Goal: Task Accomplishment & Management: Use online tool/utility

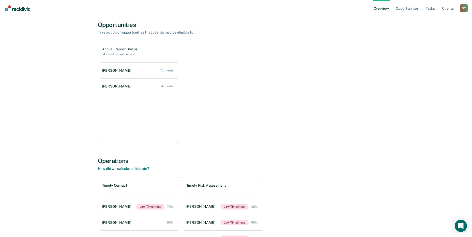
scroll to position [25, 0]
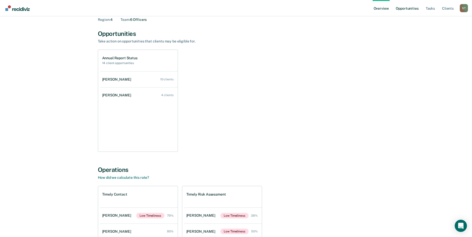
click at [405, 8] on link "Opportunities" at bounding box center [407, 8] width 25 height 16
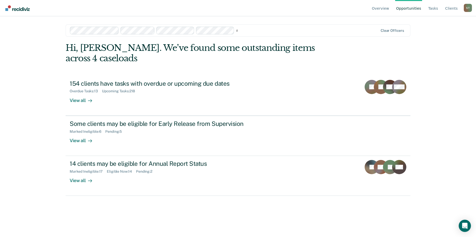
type input "na"
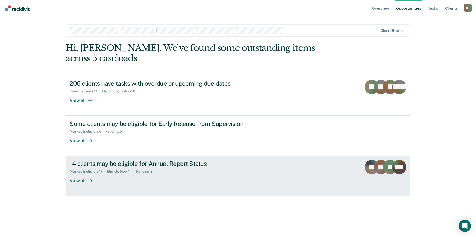
click at [78, 182] on div "View all" at bounding box center [84, 179] width 28 height 10
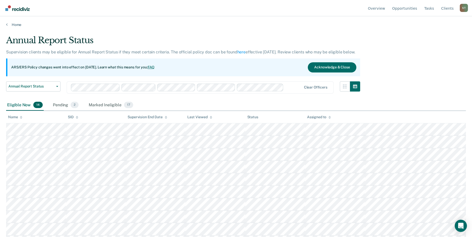
click at [329, 118] on icon at bounding box center [329, 117] width 3 height 3
click at [68, 104] on div "Pending 2" at bounding box center [66, 105] width 28 height 11
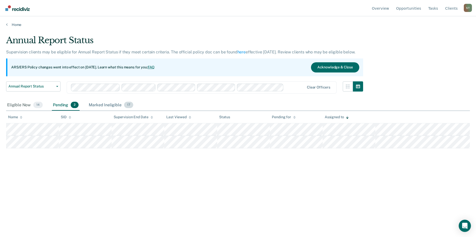
click at [111, 105] on div "Marked Ineligible 17" at bounding box center [111, 105] width 46 height 11
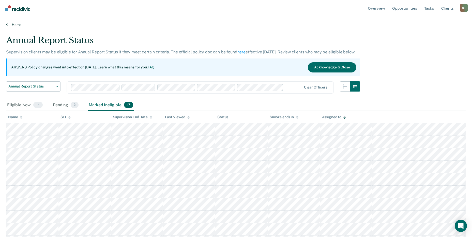
click at [8, 26] on link "Home" at bounding box center [236, 24] width 460 height 5
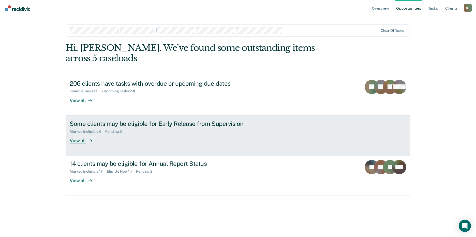
click at [84, 140] on div "View all" at bounding box center [84, 138] width 28 height 10
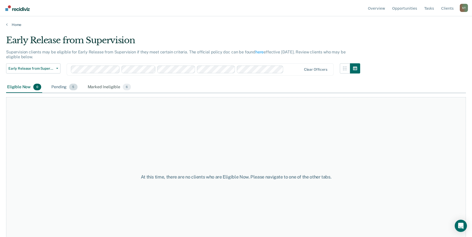
click at [67, 87] on div "Pending 5" at bounding box center [64, 87] width 28 height 11
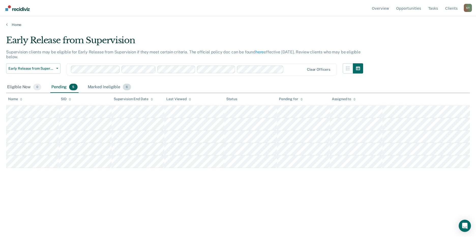
click at [105, 87] on div "Marked Ineligible 6" at bounding box center [109, 87] width 45 height 11
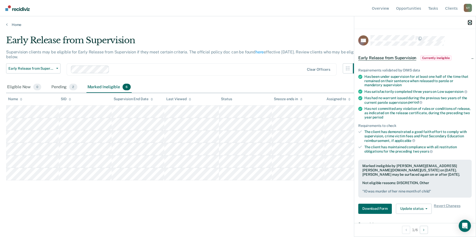
click at [470, 23] on icon "button" at bounding box center [470, 23] width 4 height 4
click at [470, 21] on icon "button" at bounding box center [470, 23] width 4 height 4
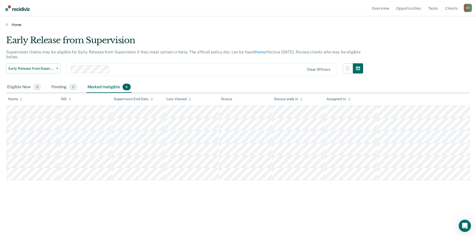
click at [9, 25] on link "Home" at bounding box center [237, 24] width 463 height 5
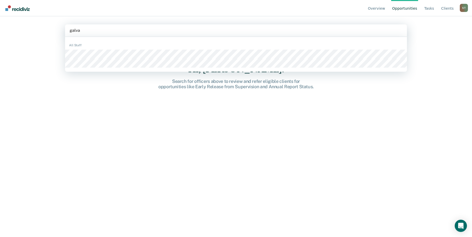
type input "[PERSON_NAME]"
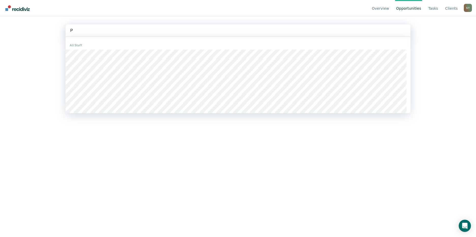
type input "Pr"
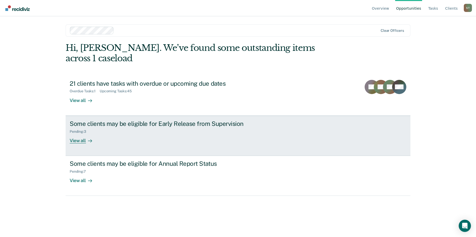
click at [81, 139] on div "View all" at bounding box center [84, 138] width 28 height 10
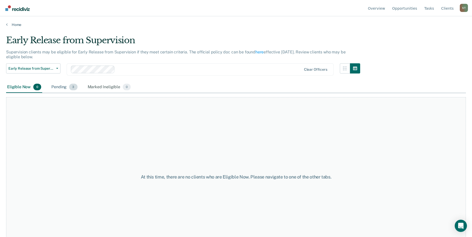
click at [62, 88] on div "Pending 3" at bounding box center [64, 87] width 28 height 11
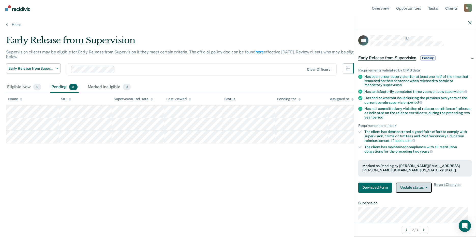
click at [418, 188] on button "Update status" at bounding box center [414, 187] width 36 height 10
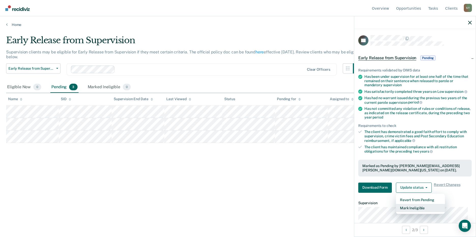
click at [418, 208] on button "Mark Ineligible" at bounding box center [420, 208] width 49 height 8
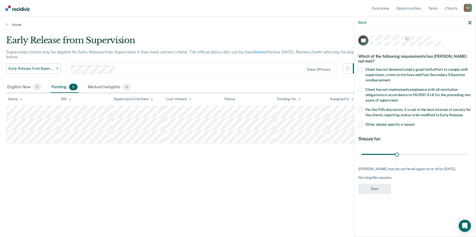
click at [361, 108] on span at bounding box center [360, 110] width 4 height 4
click at [462, 113] on input "Per the PO’s discretion, it is not in the best interest of society for the clie…" at bounding box center [462, 113] width 0 height 0
click at [375, 185] on button "Save" at bounding box center [374, 188] width 33 height 10
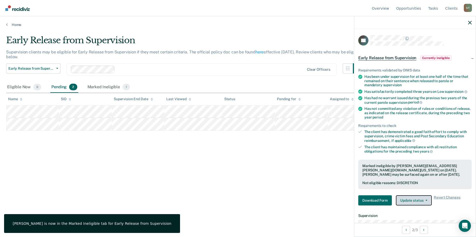
click at [418, 200] on button "Update status" at bounding box center [414, 200] width 36 height 10
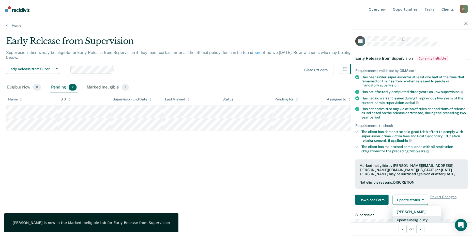
scroll to position [1, 0]
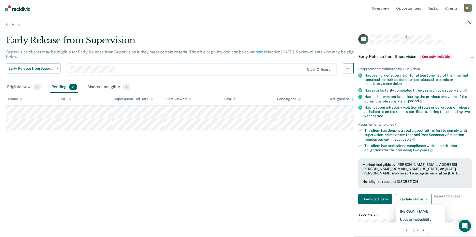
click at [188, 142] on div "Early Release from Supervision Supervision clients may be eligible for Early Re…" at bounding box center [237, 117] width 463 height 164
click at [13, 26] on link "Home" at bounding box center [237, 24] width 463 height 5
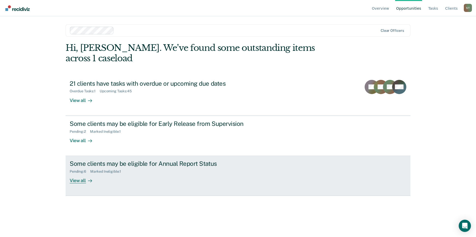
click at [86, 181] on div at bounding box center [89, 181] width 6 height 6
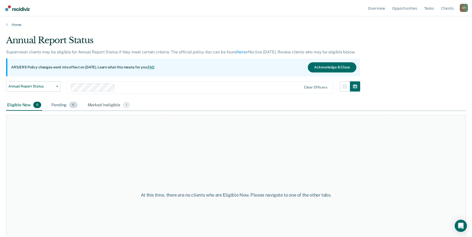
click at [71, 108] on div "Pending 6" at bounding box center [64, 105] width 28 height 11
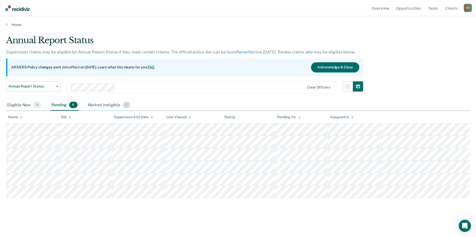
click at [104, 102] on div "Marked Ineligible 1" at bounding box center [109, 105] width 45 height 11
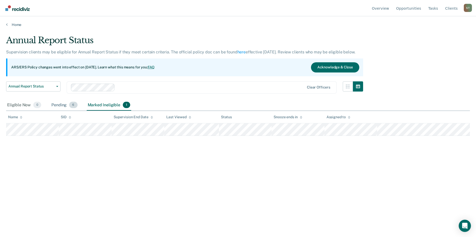
click at [64, 109] on div "Pending 6" at bounding box center [64, 105] width 28 height 11
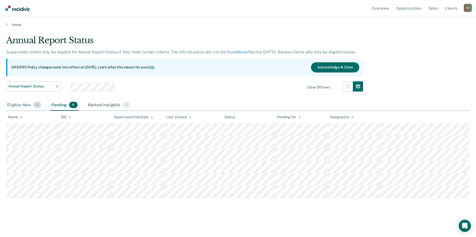
click at [16, 106] on div "Eligible Now 0" at bounding box center [24, 105] width 36 height 11
